Goal: Task Accomplishment & Management: Manage account settings

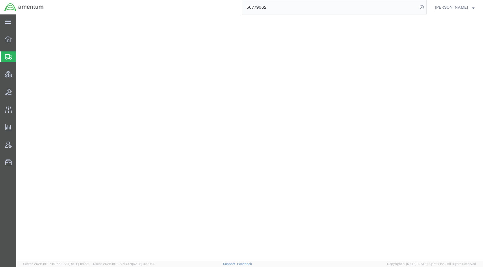
select select
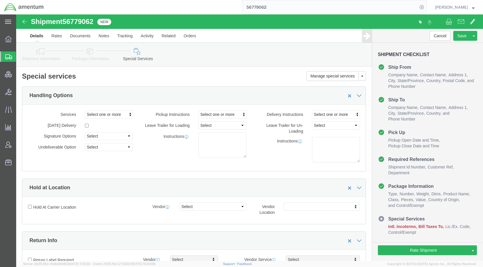
scroll to position [375, 0]
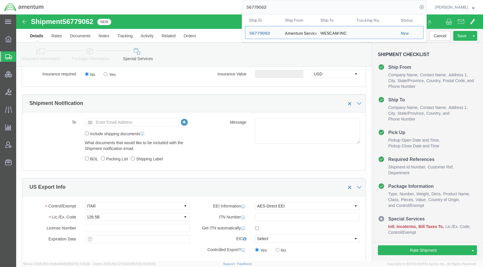
drag, startPoint x: 289, startPoint y: 6, endPoint x: 216, endPoint y: 7, distance: 73.0
click at [216, 7] on div "56779062 Ship ID Ship From Ship To Tracking Nu. Status Ship ID 56779062 Ship Fr…" at bounding box center [237, 7] width 378 height 14
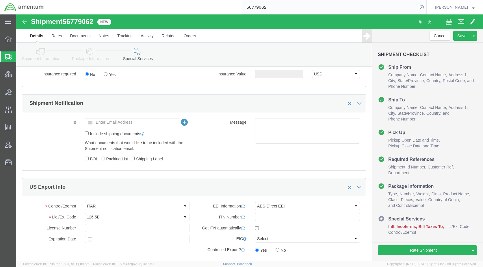
paste input "44011"
click at [426, 4] on form "56744011" at bounding box center [334, 7] width 185 height 14
click at [425, 6] on icon at bounding box center [421, 7] width 8 height 8
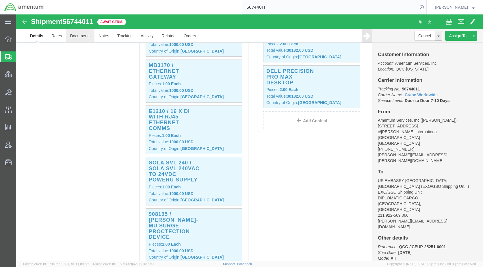
click link "Documents"
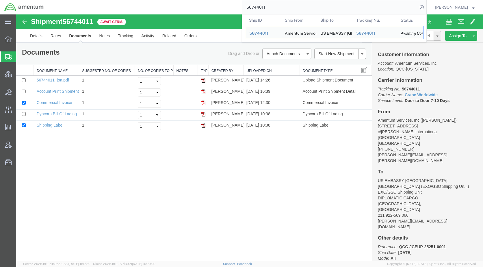
drag, startPoint x: 268, startPoint y: 3, endPoint x: 257, endPoint y: 1, distance: 10.9
click at [258, 1] on input "56744011" at bounding box center [329, 7] width 175 height 14
click at [278, 5] on input "56744011" at bounding box center [329, 7] width 175 height 14
drag, startPoint x: 284, startPoint y: 8, endPoint x: 255, endPoint y: 9, distance: 29.2
click at [255, 9] on input "56744011" at bounding box center [329, 7] width 175 height 14
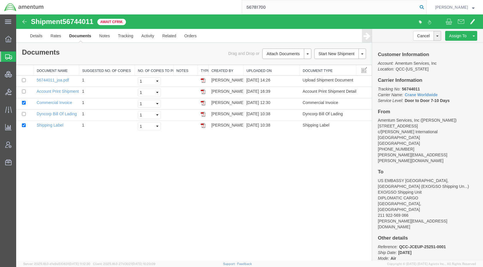
type input "56781700"
click at [425, 7] on icon at bounding box center [421, 7] width 8 height 8
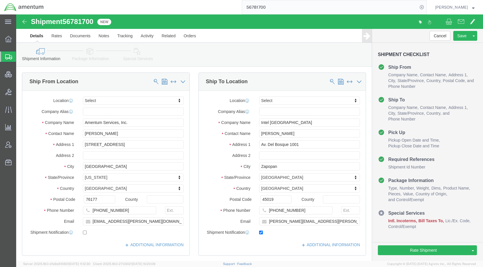
click icon
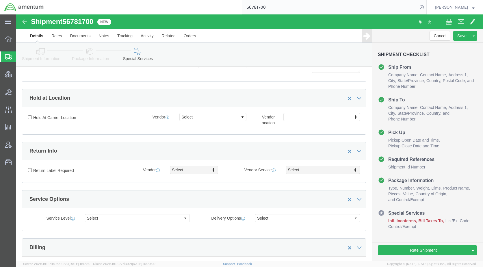
scroll to position [231, 0]
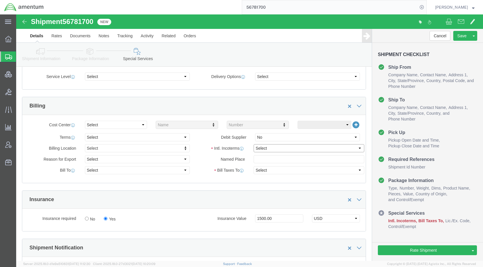
click select "Select Carriage Insurance Paid Carriage Paid To Cost and Freight Cost Insurance…"
select select "DDP"
click select "Select Carriage Insurance Paid Carriage Paid To Cost and Freight Cost Insurance…"
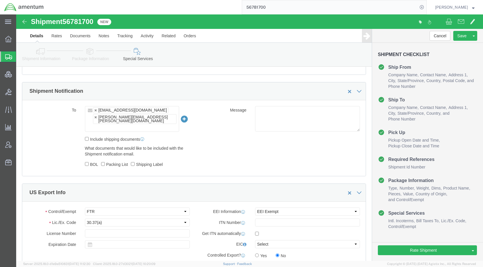
scroll to position [404, 0]
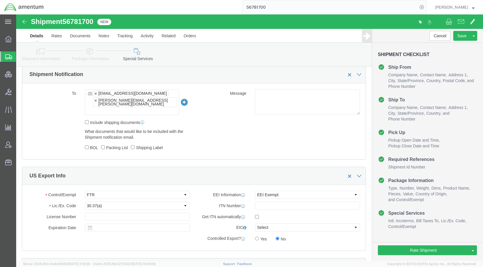
click icon
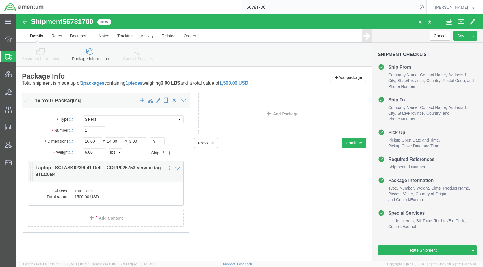
click dd "1.00 Each"
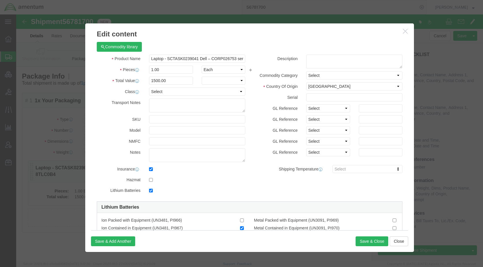
checkbox input "true"
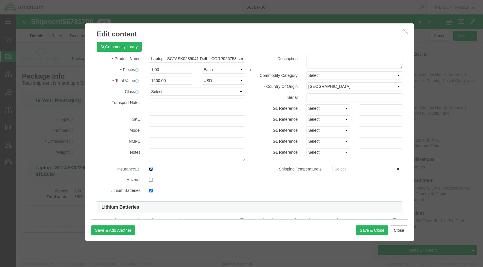
click input "checkbox"
checkbox input "false"
click button "Save & Close"
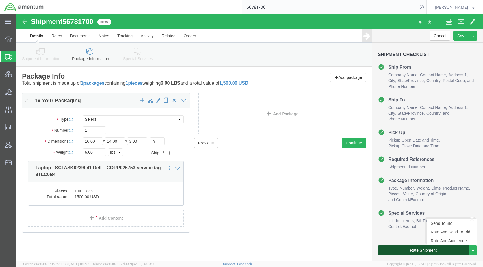
click button "Rate Shipment"
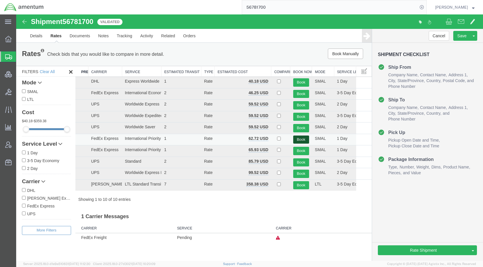
click at [300, 139] on button "Book" at bounding box center [301, 139] width 16 height 8
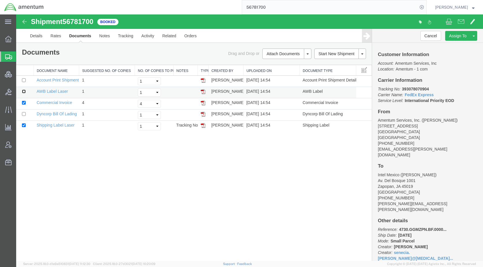
click at [25, 91] on input "checkbox" at bounding box center [24, 91] width 4 height 4
checkbox input "true"
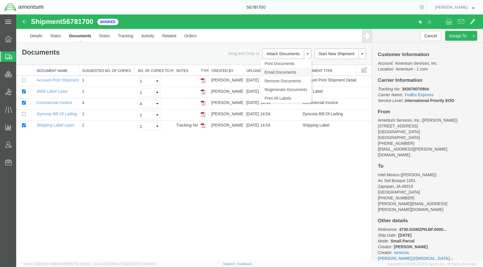
click at [282, 72] on link "Email Documents" at bounding box center [286, 72] width 50 height 9
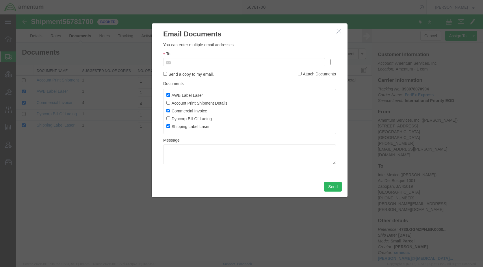
click at [208, 65] on input "text" at bounding box center [205, 62] width 68 height 8
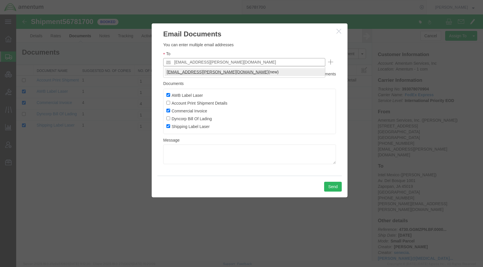
type input "[EMAIL_ADDRESS][PERSON_NAME][DOMAIN_NAME]"
click at [335, 188] on button "Send" at bounding box center [333, 187] width 18 height 10
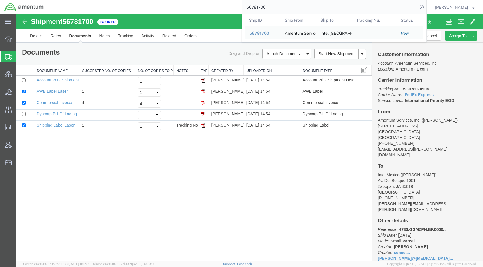
drag, startPoint x: 252, startPoint y: 11, endPoint x: 225, endPoint y: 13, distance: 27.2
click at [225, 13] on div "56781700 Ship ID Ship From Ship To Tracking Nu. Status Ship ID 56781700 Ship Fr…" at bounding box center [237, 7] width 378 height 14
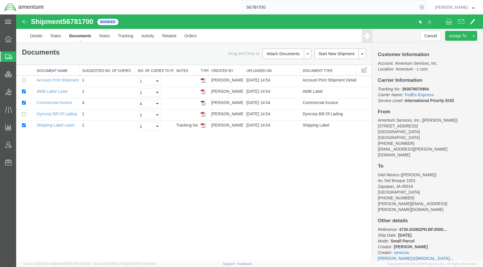
paste input "79062"
type input "56779062"
click at [425, 7] on icon at bounding box center [421, 7] width 8 height 8
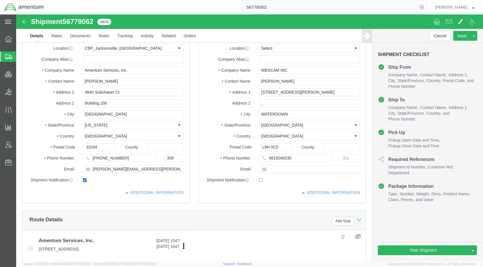
select select "49917"
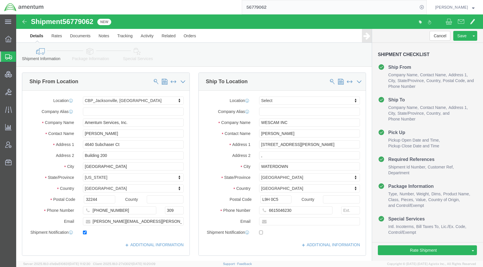
drag, startPoint x: 121, startPoint y: 39, endPoint x: 148, endPoint y: 55, distance: 31.0
click icon
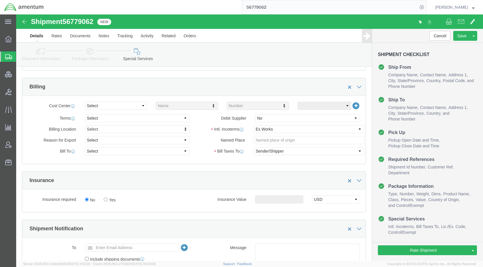
scroll to position [260, 0]
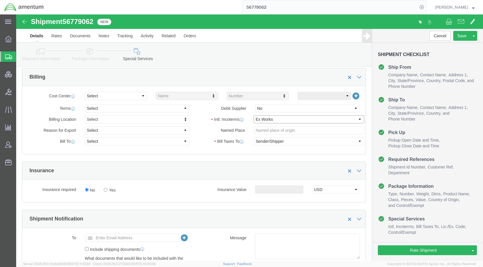
drag, startPoint x: 247, startPoint y: 106, endPoint x: 250, endPoint y: 109, distance: 3.9
click select "Select Carriage Insurance Paid Carriage Paid To Cost and Freight Cost Insurance…"
select select "DDP"
click select "Select Carriage Insurance Paid Carriage Paid To Cost and Freight Cost Insurance…"
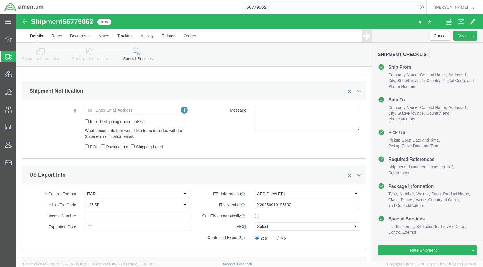
scroll to position [404, 0]
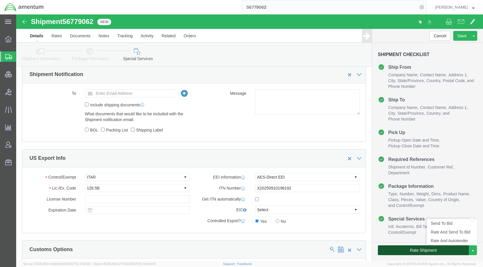
click button "Rate Shipment"
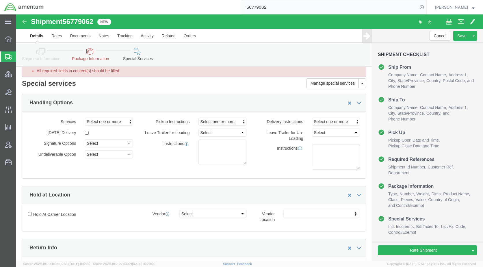
scroll to position [0, 0]
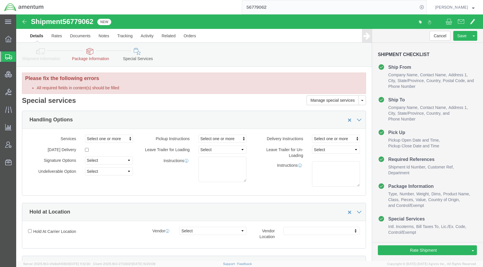
click icon
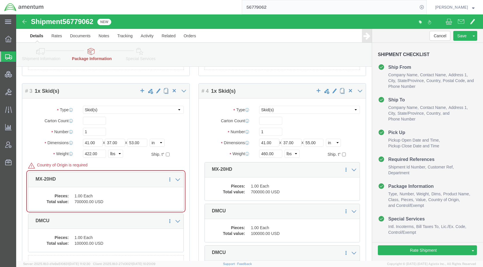
scroll to position [231, 0]
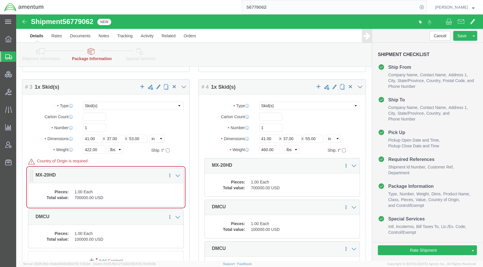
click dd "1.00 Each"
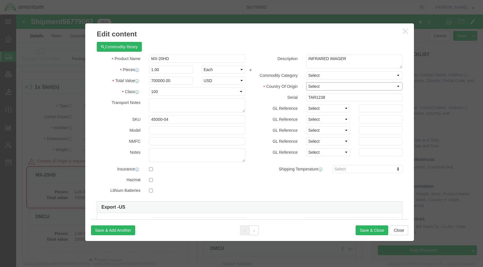
drag, startPoint x: 304, startPoint y: 71, endPoint x: 305, endPoint y: 77, distance: 6.0
click select "Select [GEOGRAPHIC_DATA] [GEOGRAPHIC_DATA] [GEOGRAPHIC_DATA] [GEOGRAPHIC_DATA] …"
select select "US"
click select "Select [GEOGRAPHIC_DATA] [GEOGRAPHIC_DATA] [GEOGRAPHIC_DATA] [GEOGRAPHIC_DATA] …"
click button "Save & Close"
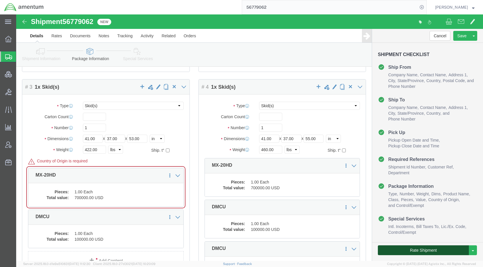
click button "Rate Shipment"
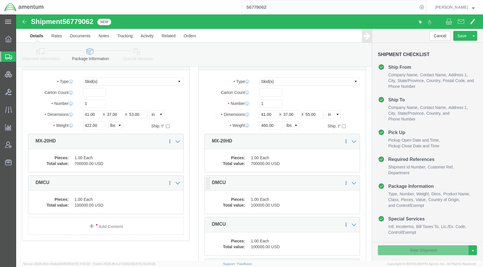
scroll to position [207, 0]
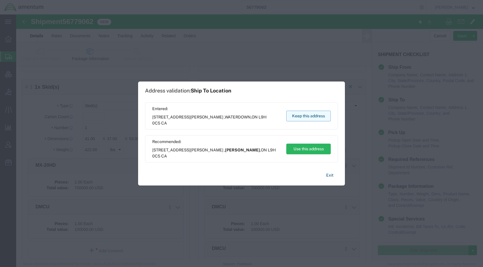
click at [303, 116] on button "Keep this address" at bounding box center [308, 116] width 44 height 11
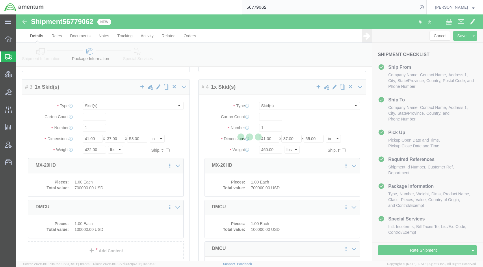
scroll to position [0, 0]
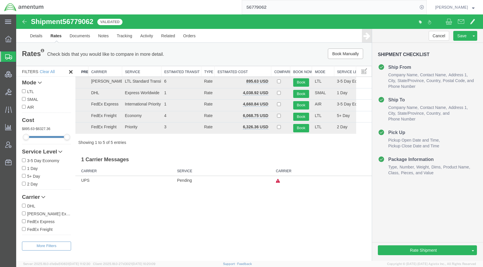
drag, startPoint x: 217, startPoint y: 230, endPoint x: 229, endPoint y: 139, distance: 91.4
click at [217, 230] on div "Shipment 56779062 5 of 5 Validated Details Rates Documents Notes Tracking Activ…" at bounding box center [249, 137] width 466 height 246
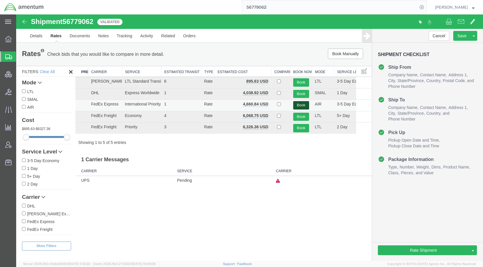
click at [301, 106] on button "Book" at bounding box center [301, 105] width 16 height 8
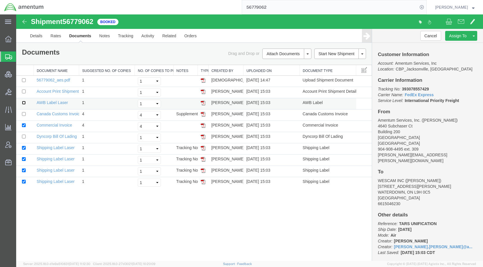
click at [24, 101] on input "checkbox" at bounding box center [24, 103] width 4 height 4
checkbox input "true"
click at [24, 114] on input "checkbox" at bounding box center [24, 114] width 4 height 4
checkbox input "true"
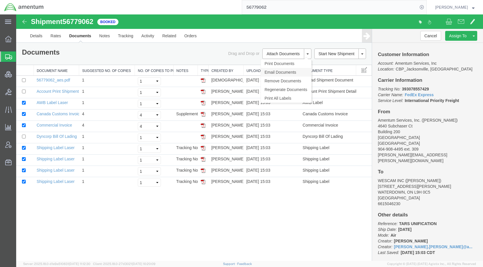
click at [283, 71] on link "Email Documents" at bounding box center [286, 72] width 50 height 9
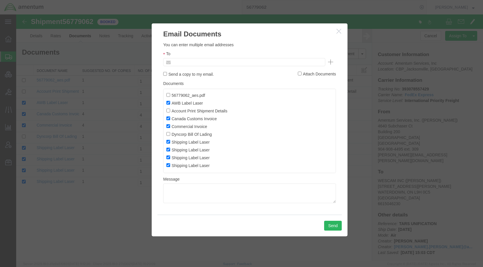
click at [221, 65] on input "text" at bounding box center [205, 62] width 68 height 8
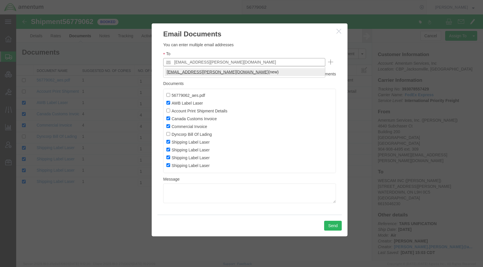
type input "[EMAIL_ADDRESS][PERSON_NAME][DOMAIN_NAME]"
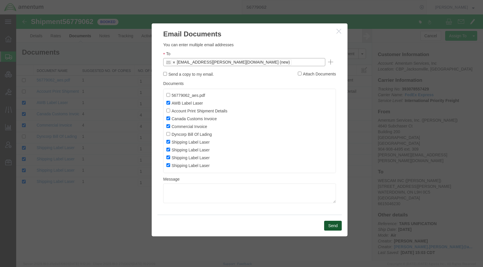
click at [328, 225] on button "Send" at bounding box center [333, 225] width 18 height 10
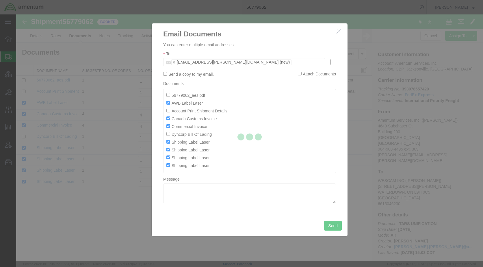
click at [233, 246] on div at bounding box center [249, 137] width 466 height 246
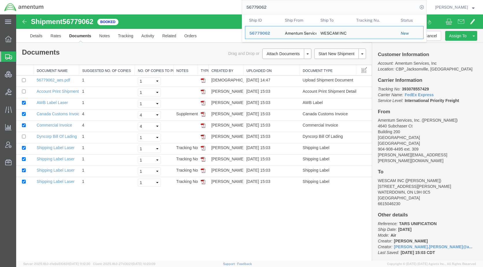
drag, startPoint x: 284, startPoint y: 5, endPoint x: 215, endPoint y: 13, distance: 69.1
click at [213, 13] on div "56779062 Ship ID Ship From Ship To Tracking Nu. Status Ship ID 56779062 Ship Fr…" at bounding box center [237, 7] width 378 height 14
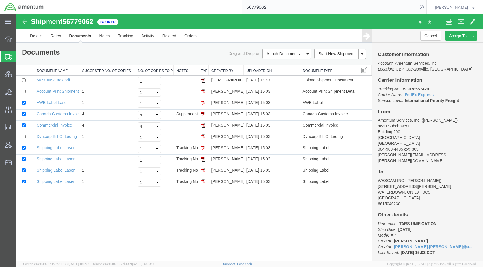
paste input "ARI-25247-0070"
type input "ARI-25247-0070"
click at [425, 7] on icon at bounding box center [421, 7] width 8 height 8
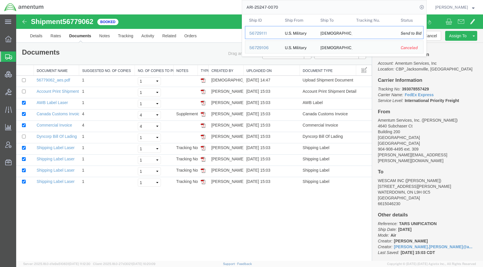
drag, startPoint x: 255, startPoint y: 21, endPoint x: 272, endPoint y: 35, distance: 21.7
click at [272, 35] on div "56729111" at bounding box center [262, 33] width 27 height 6
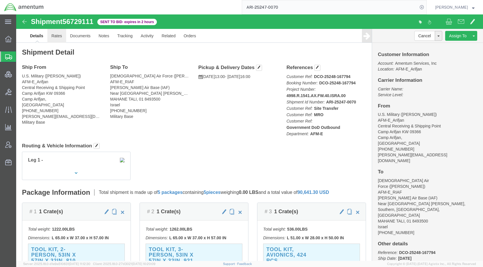
click link "Rates"
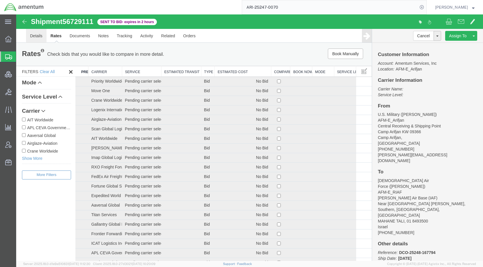
click at [39, 37] on link "Details" at bounding box center [36, 36] width 20 height 14
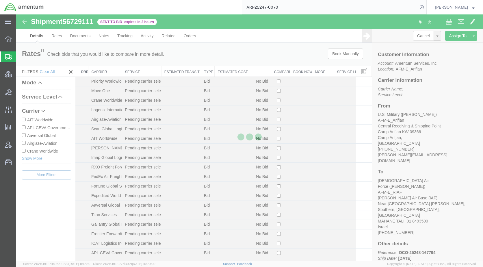
click at [27, 56] on div at bounding box center [249, 137] width 466 height 246
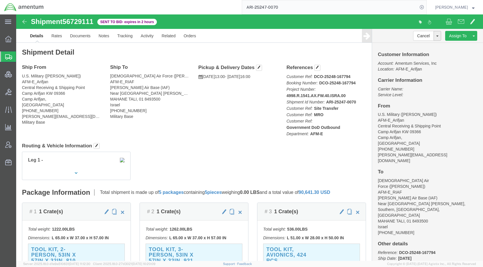
click at [20, 56] on span "Shipments" at bounding box center [18, 57] width 5 height 12
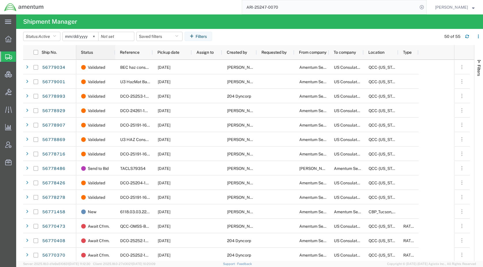
click at [89, 51] on span "Status" at bounding box center [87, 52] width 12 height 5
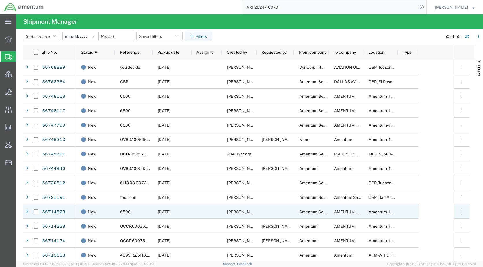
scroll to position [593, 0]
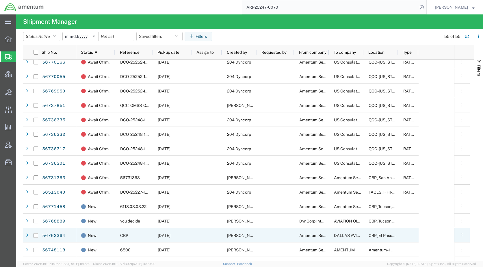
scroll to position [231, 0]
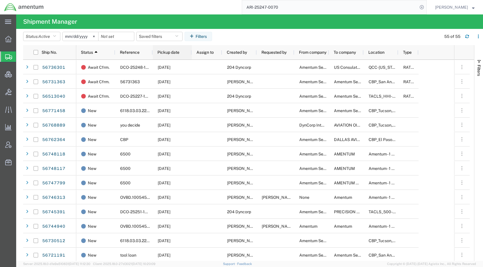
click at [165, 55] on div "Pickup date" at bounding box center [173, 52] width 32 height 12
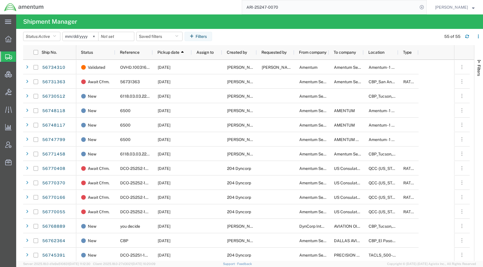
drag, startPoint x: 165, startPoint y: 51, endPoint x: 177, endPoint y: 59, distance: 14.7
click at [165, 51] on span "Pickup date" at bounding box center [168, 52] width 22 height 5
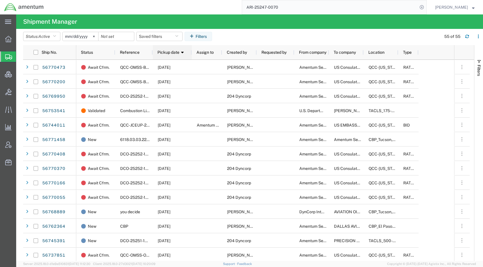
click at [167, 52] on span "Pickup date" at bounding box center [168, 52] width 22 height 5
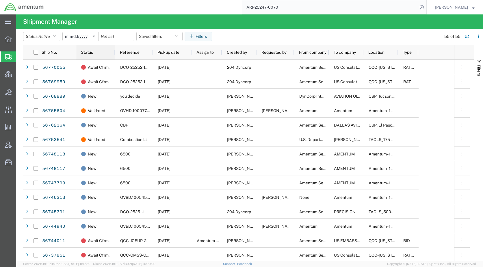
click at [90, 54] on span "Status" at bounding box center [87, 52] width 12 height 5
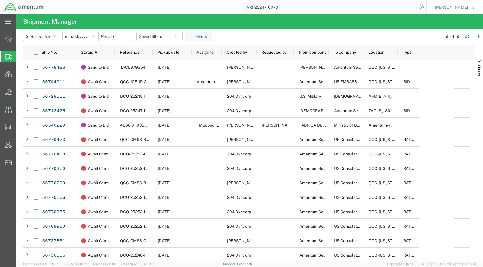
click at [324, 40] on agx-table-filter-chips "Status: Active Active All Approved Booked Canceled Delivered Denied New On Hold…" at bounding box center [230, 38] width 415 height 13
click at [295, 36] on agx-table-filter-chips "Status: Active Active All Approved Booked Canceled Delivered Denied New On Hold…" at bounding box center [230, 38] width 415 height 13
